Goal: Task Accomplishment & Management: Manage account settings

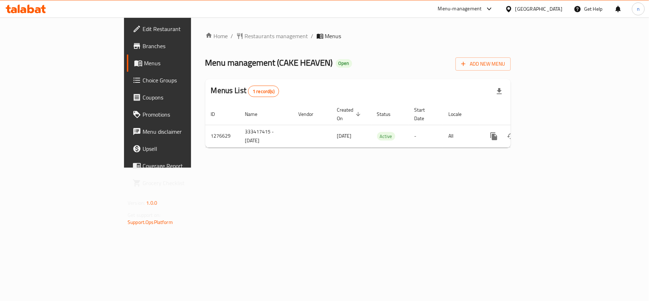
click at [143, 84] on span "Choice Groups" at bounding box center [185, 80] width 84 height 9
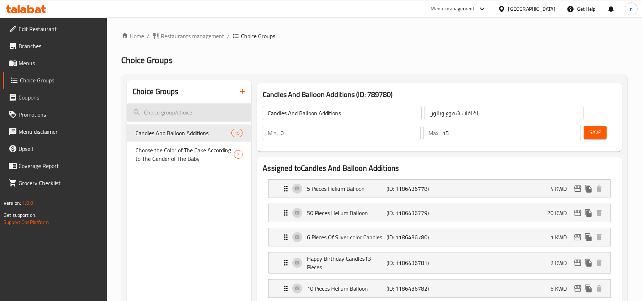
click at [168, 117] on input "search" at bounding box center [189, 112] width 124 height 18
paste input "Candles And Balloon Additions"
type input "Candles And Balloon Additions"
click at [172, 129] on span "Candles And Balloon Additions" at bounding box center [183, 133] width 96 height 9
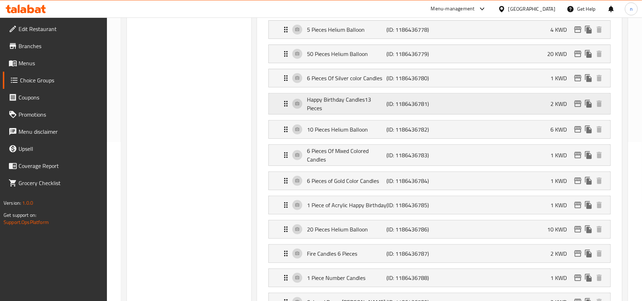
scroll to position [143, 0]
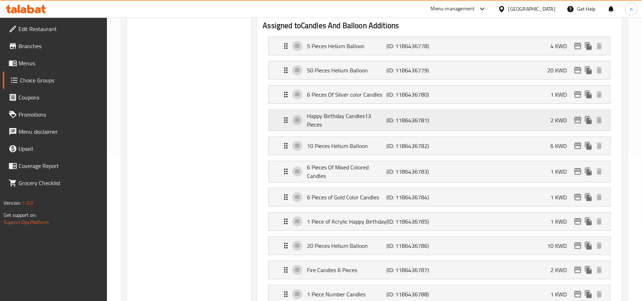
click at [333, 116] on p "Happy Birthday Candles13 Pieces" at bounding box center [346, 120] width 79 height 17
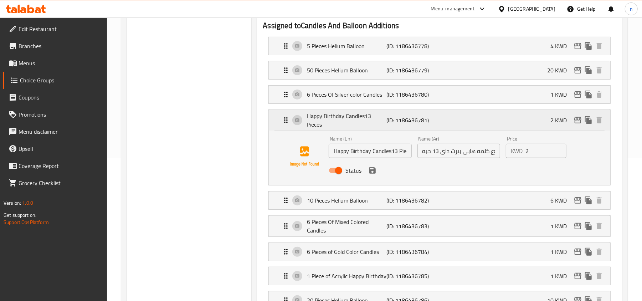
scroll to position [0, 0]
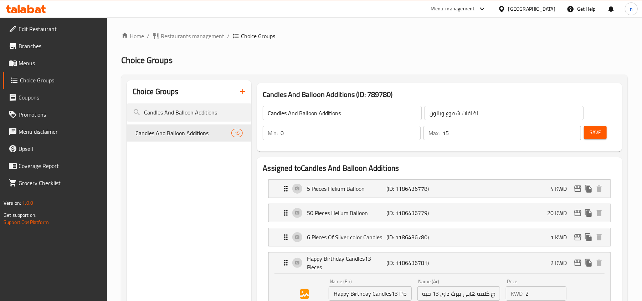
click at [544, 10] on div "[GEOGRAPHIC_DATA]" at bounding box center [531, 9] width 47 height 8
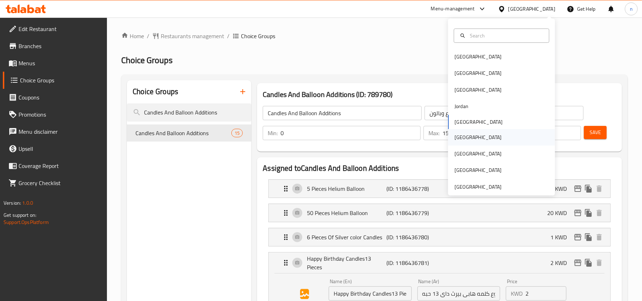
click at [465, 133] on div "[GEOGRAPHIC_DATA]" at bounding box center [478, 137] width 58 height 16
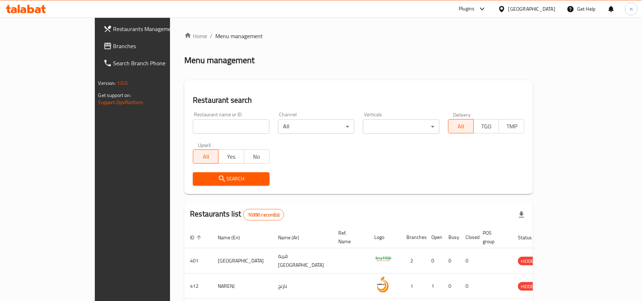
click at [113, 46] on span "Branches" at bounding box center [154, 46] width 83 height 9
